Goal: Transaction & Acquisition: Purchase product/service

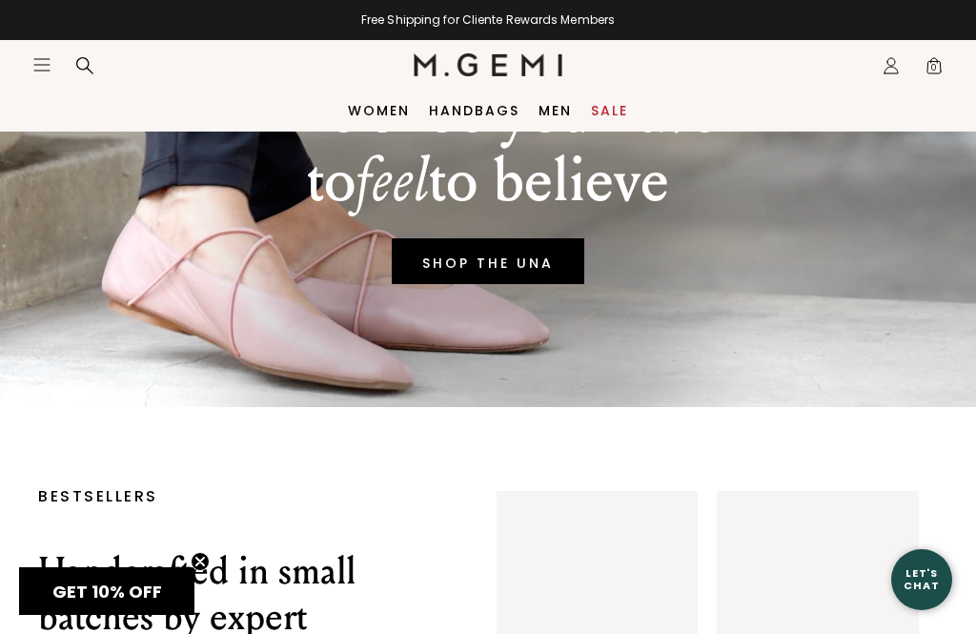
scroll to position [183, 0]
click at [475, 113] on link "Handbags" at bounding box center [474, 110] width 91 height 15
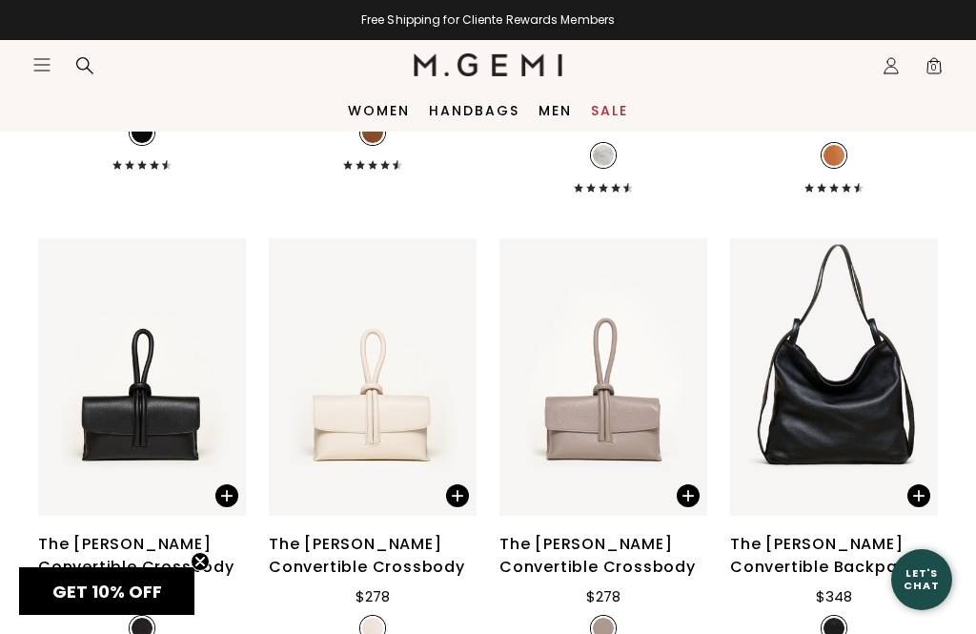
scroll to position [2280, 0]
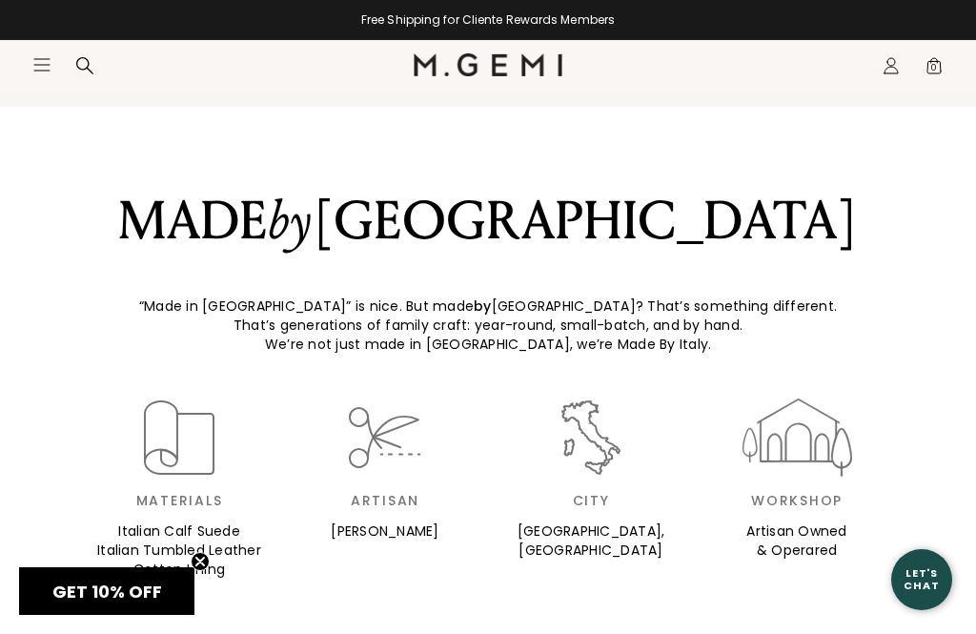
scroll to position [1779, 0]
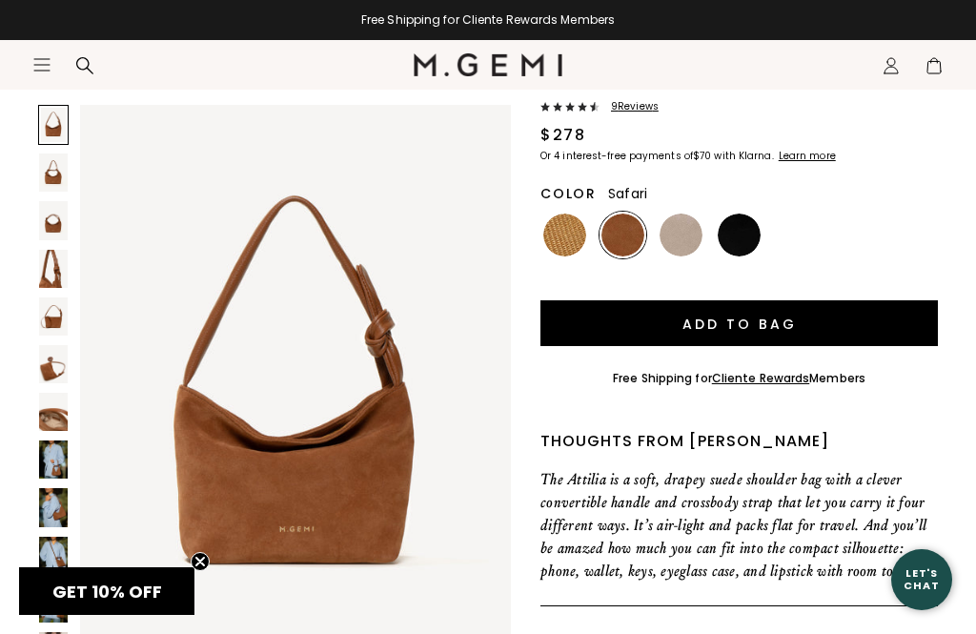
click at [553, 238] on img at bounding box center [564, 234] width 43 height 43
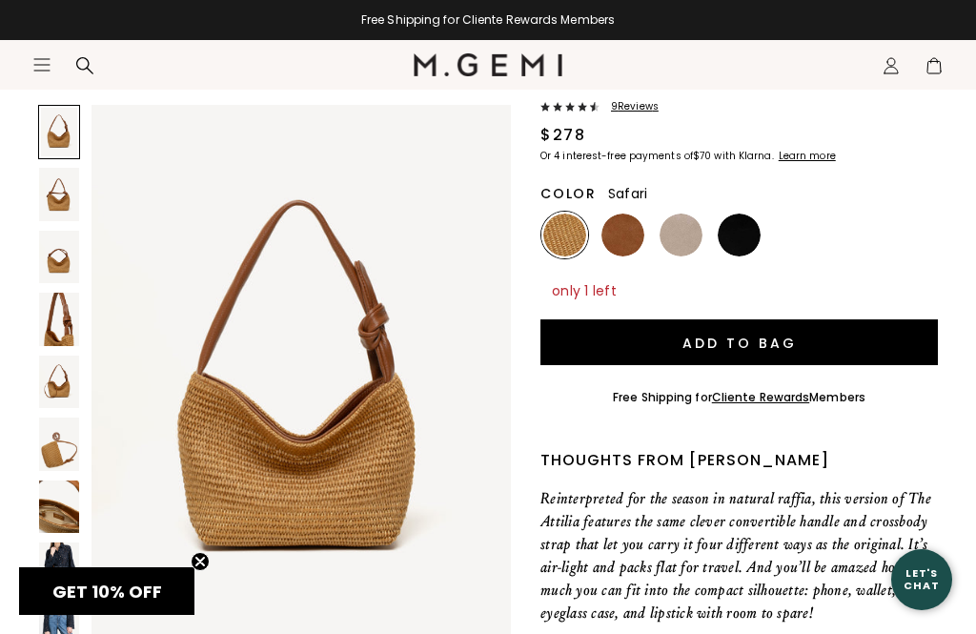
click at [620, 241] on img at bounding box center [622, 234] width 43 height 43
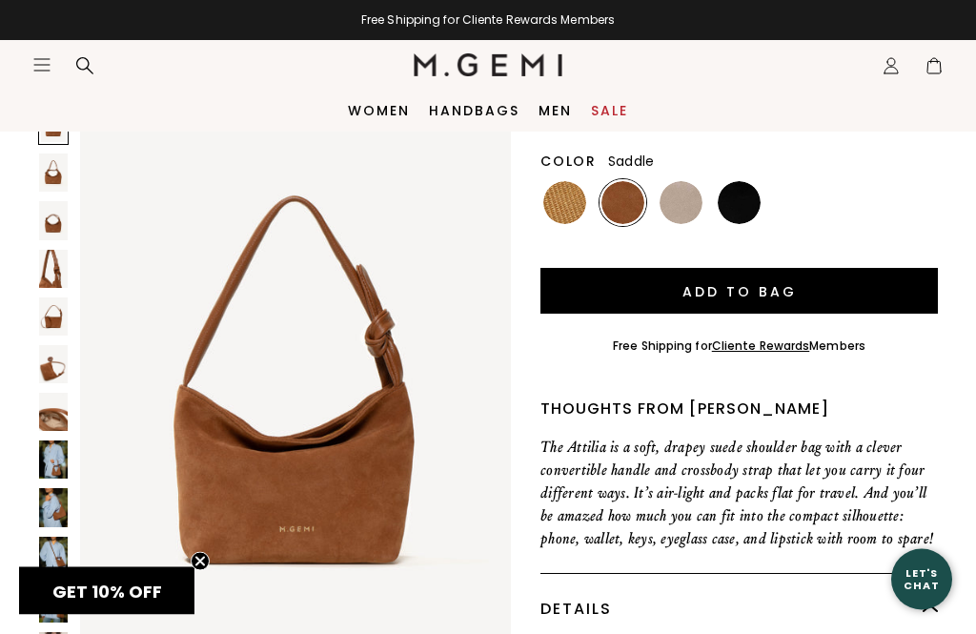
scroll to position [95, 0]
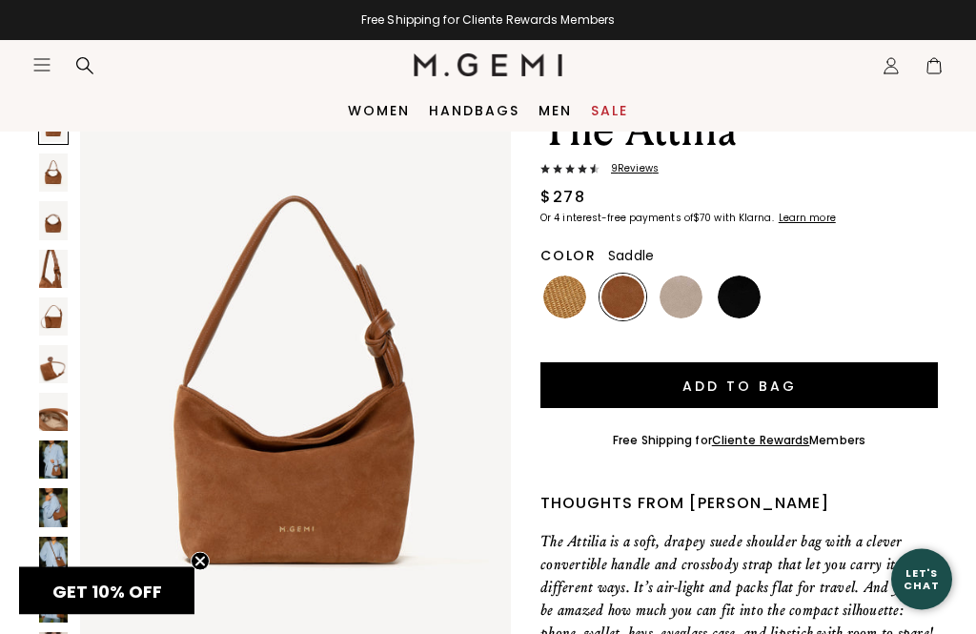
click at [759, 380] on button "Add to Bag" at bounding box center [738, 386] width 397 height 46
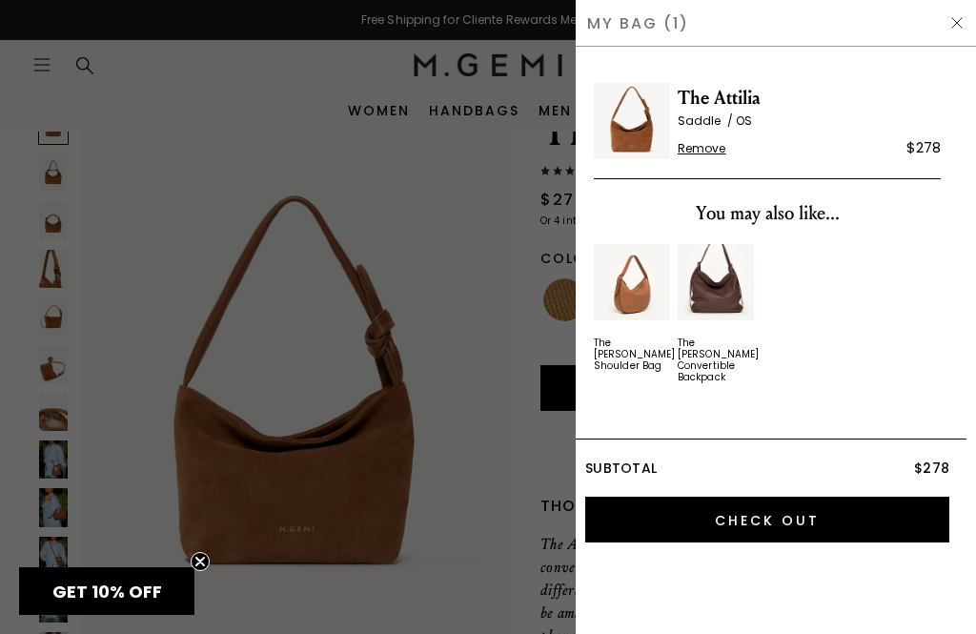
scroll to position [0, 0]
click at [969, 620] on div "The Attilia Saddle OS Remove $278 You may also like... The [PERSON_NAME] Should…" at bounding box center [775, 340] width 400 height 587
click at [779, 508] on input "Check Out" at bounding box center [767, 519] width 364 height 46
